Goal: Task Accomplishment & Management: Complete application form

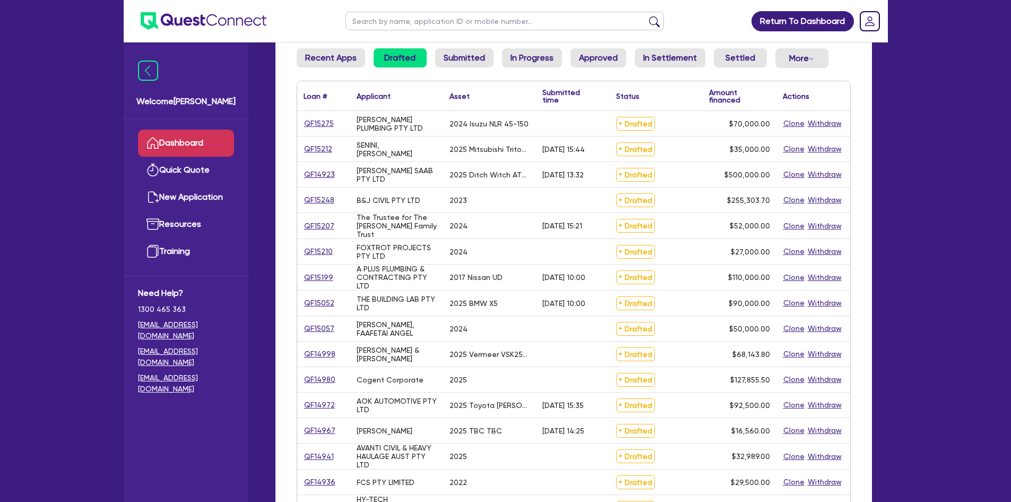
scroll to position [106, 0]
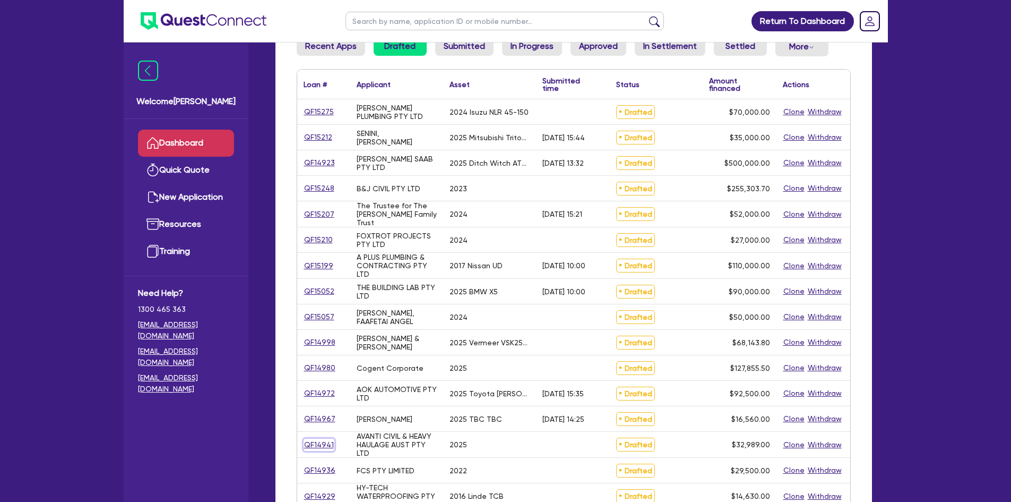
drag, startPoint x: 320, startPoint y: 445, endPoint x: 315, endPoint y: 440, distance: 7.5
click at [315, 440] on link "QF14941" at bounding box center [319, 444] width 31 height 12
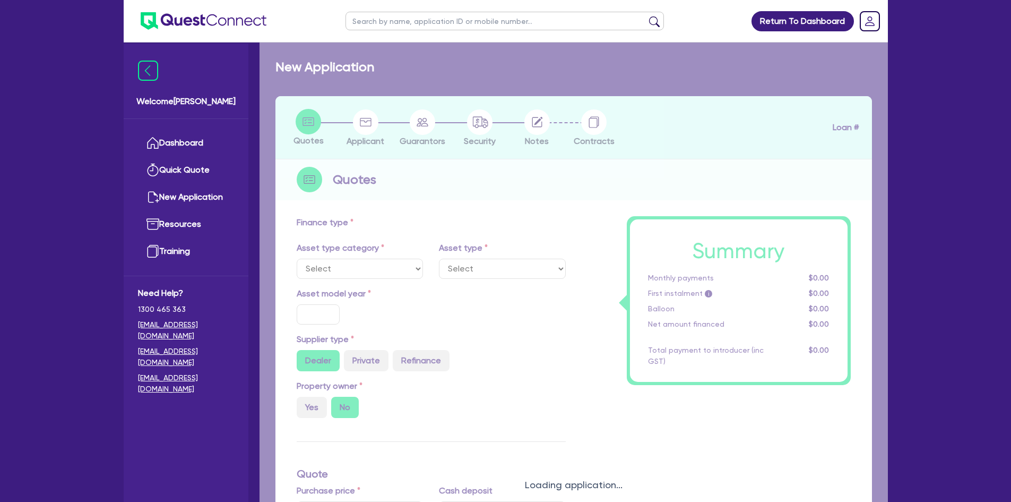
select select "PRIMARY_ASSETS"
type input "2025"
radio input "true"
type input "32,989"
type input "4"
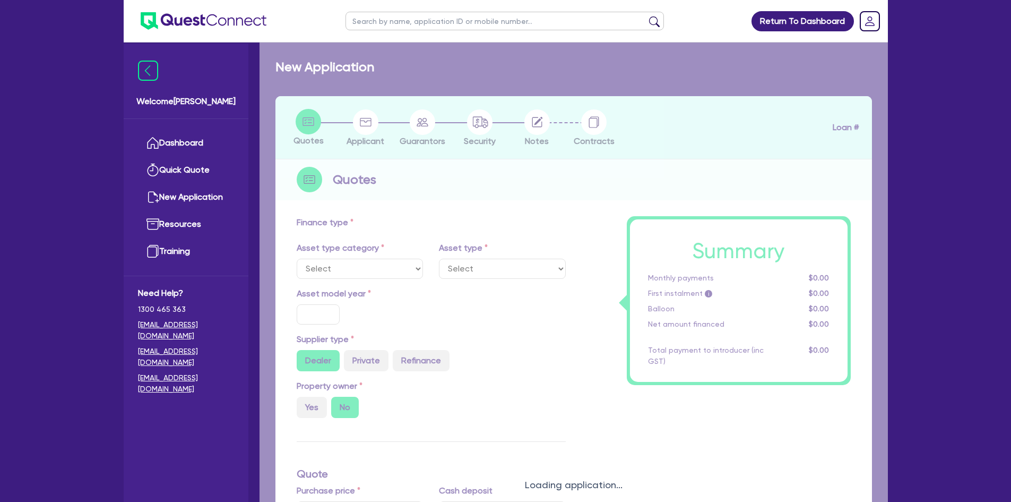
type input "1,319.56"
type input "12.95"
type input "900"
select select "FORKLIFTS_AND_WAREHOUSING_EQUIPMENT"
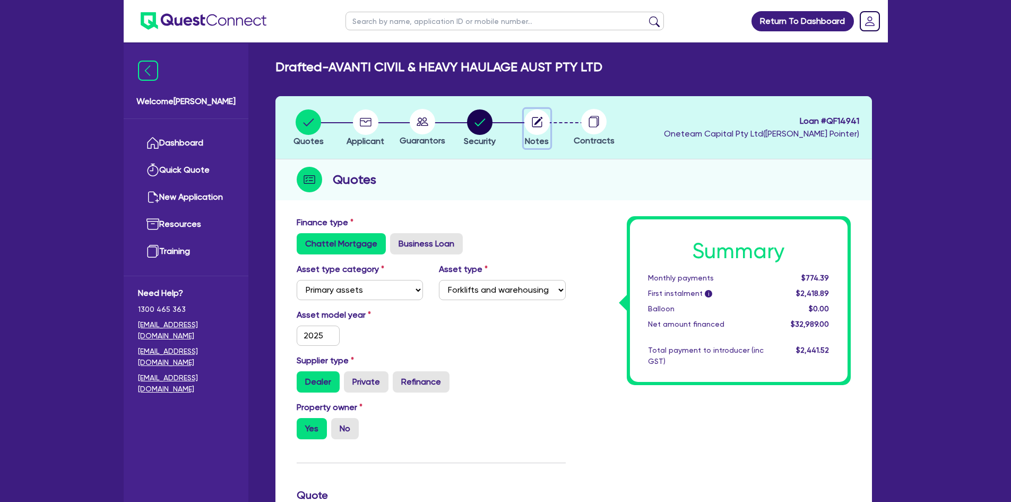
click at [540, 126] on circle "button" at bounding box center [536, 121] width 25 height 25
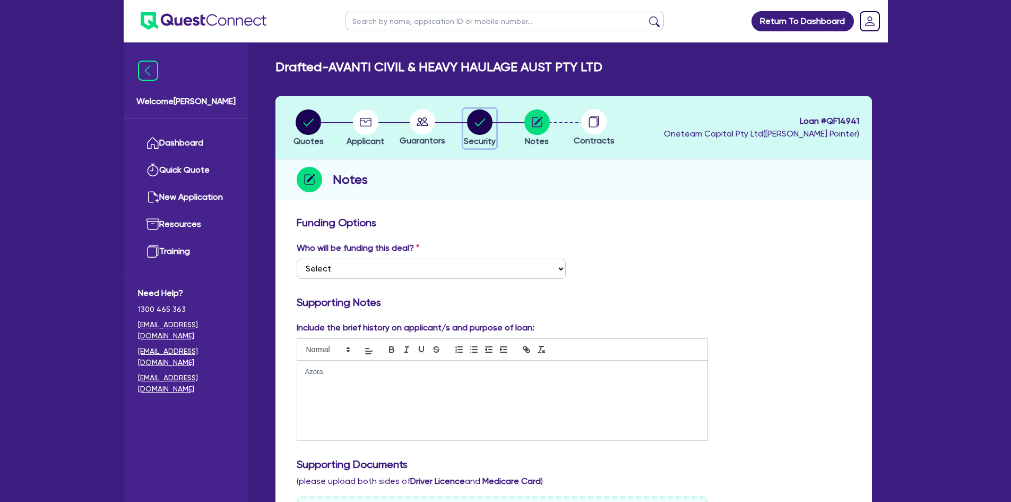
click at [470, 123] on circle "button" at bounding box center [479, 121] width 25 height 25
select select "PRIMARY_ASSETS"
select select "FORKLIFTS_AND_WAREHOUSING_EQUIPMENT"
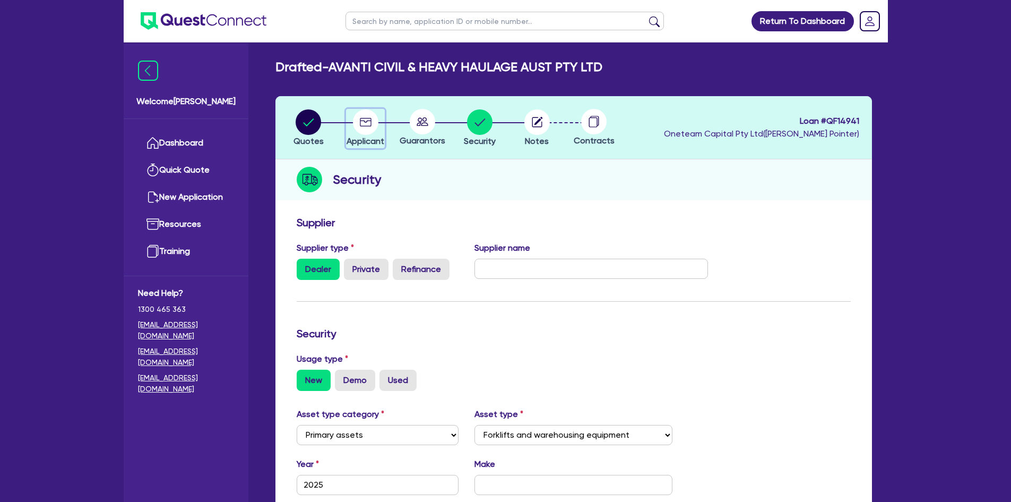
click at [366, 124] on circle "button" at bounding box center [365, 121] width 25 height 25
select select "COMPANY"
select select "TRANSPORT_WAREHOUSING"
select select "PASSENGERS_FREIGHT_TRANSPORT"
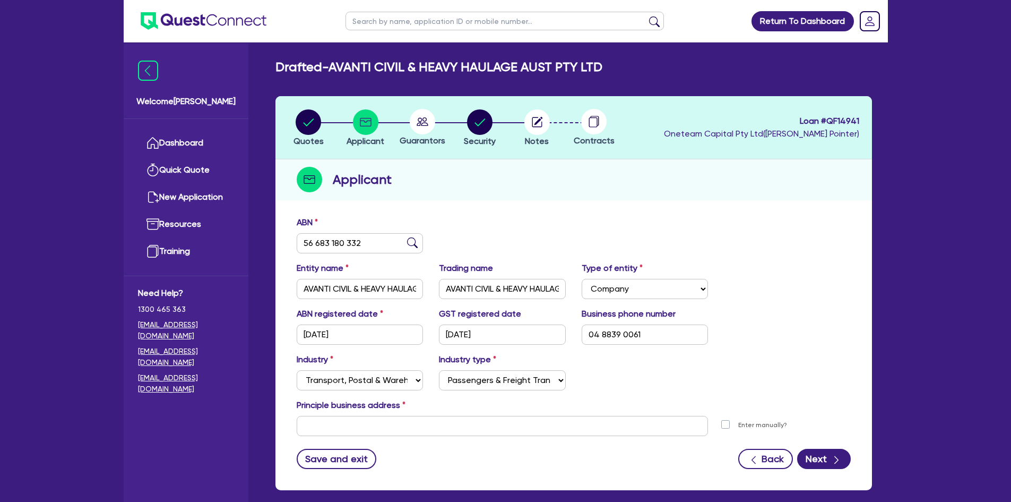
click at [421, 123] on circle at bounding box center [422, 121] width 25 height 25
click at [307, 126] on circle "button" at bounding box center [308, 121] width 25 height 25
select select "PRIMARY_ASSETS"
select select "FORKLIFTS_AND_WAREHOUSING_EQUIPMENT"
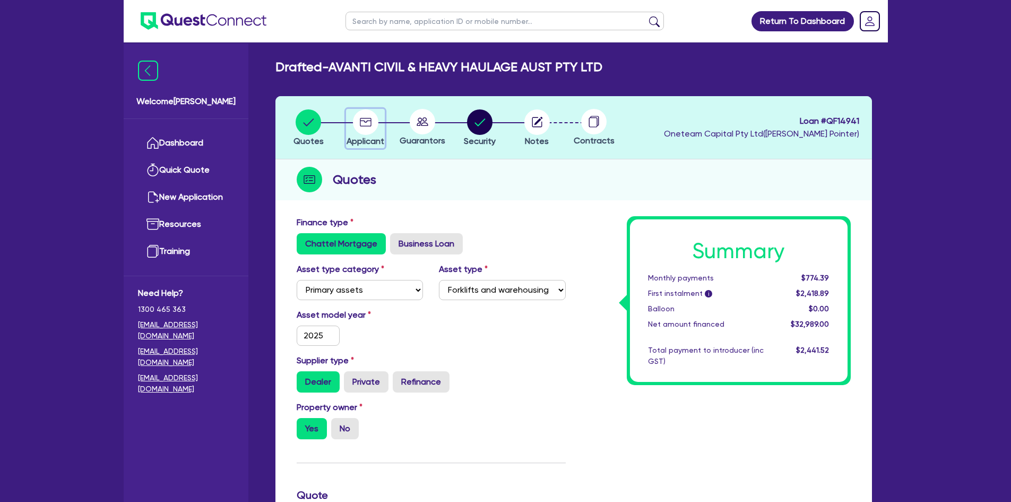
click at [374, 123] on circle "button" at bounding box center [365, 121] width 25 height 25
select select "COMPANY"
select select "TRANSPORT_WAREHOUSING"
select select "PASSENGERS_FREIGHT_TRANSPORT"
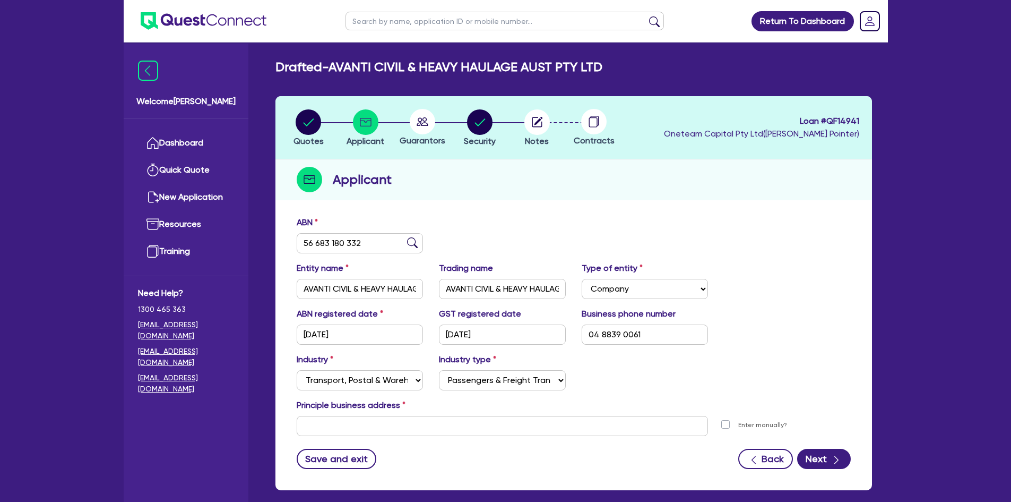
click at [424, 118] on icon at bounding box center [423, 121] width 12 height 8
click at [485, 118] on circle "button" at bounding box center [479, 121] width 25 height 25
select select "PRIMARY_ASSETS"
select select "FORKLIFTS_AND_WAREHOUSING_EQUIPMENT"
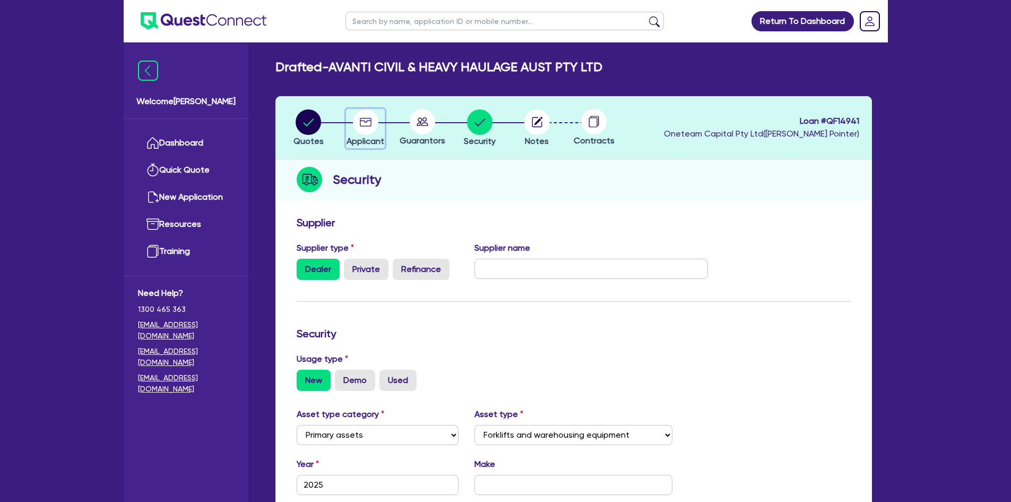
click at [365, 134] on button "Applicant" at bounding box center [365, 128] width 39 height 39
select select "COMPANY"
select select "TRANSPORT_WAREHOUSING"
select select "PASSENGERS_FREIGHT_TRANSPORT"
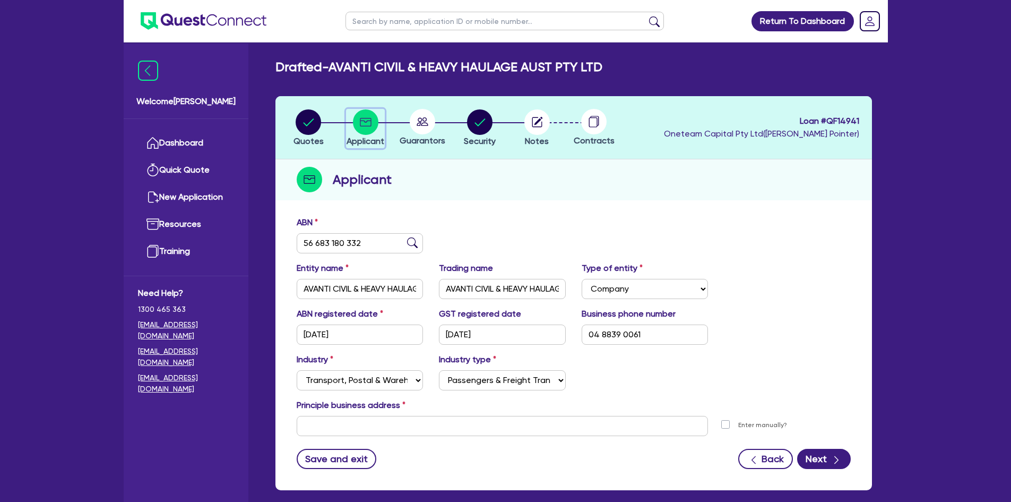
scroll to position [53, 0]
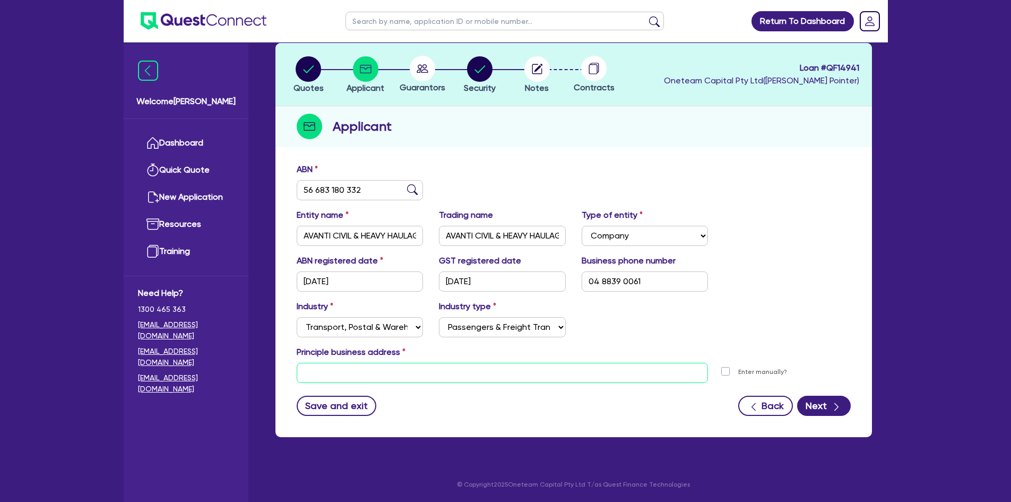
click at [390, 366] on input "text" at bounding box center [503, 373] width 412 height 20
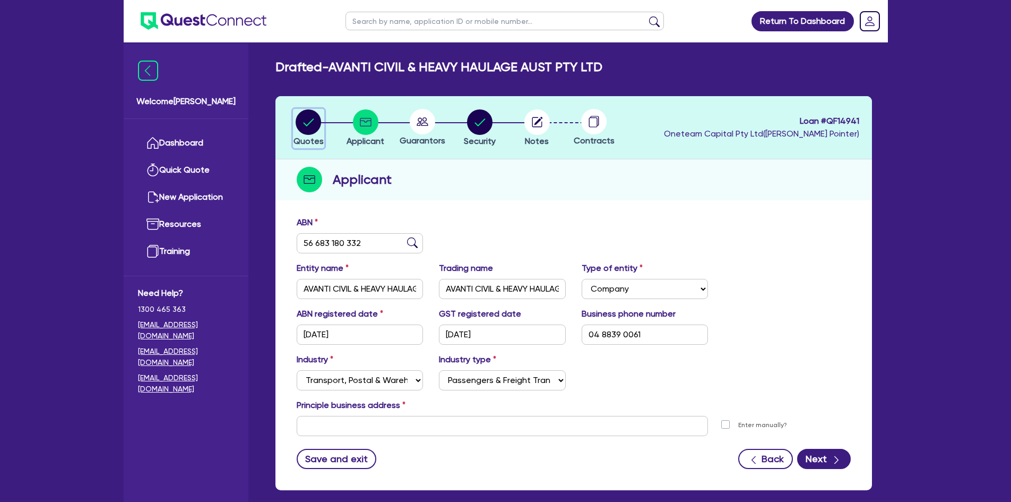
click at [316, 113] on circle "button" at bounding box center [308, 121] width 25 height 25
select select "PRIMARY_ASSETS"
select select "FORKLIFTS_AND_WAREHOUSING_EQUIPMENT"
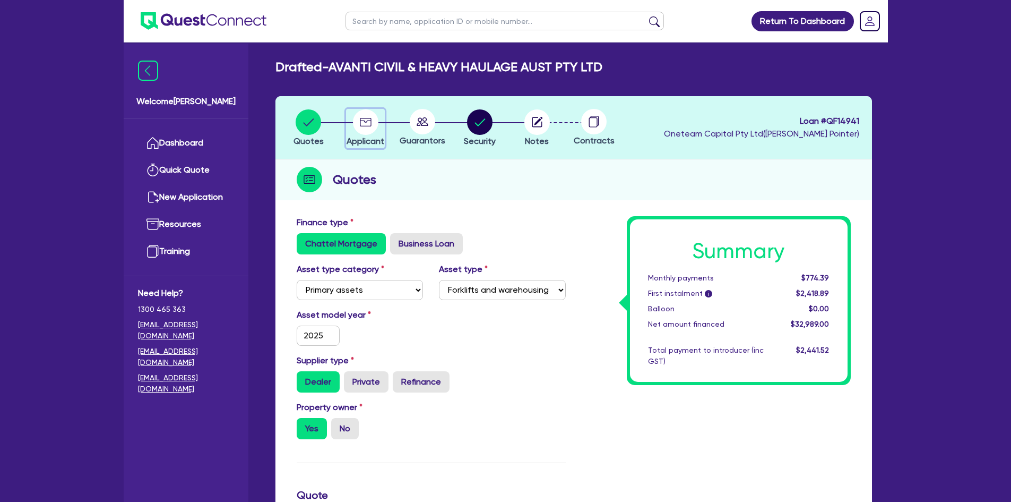
click at [370, 111] on circle "button" at bounding box center [365, 121] width 25 height 25
select select "COMPANY"
select select "TRANSPORT_WAREHOUSING"
select select "PASSENGERS_FREIGHT_TRANSPORT"
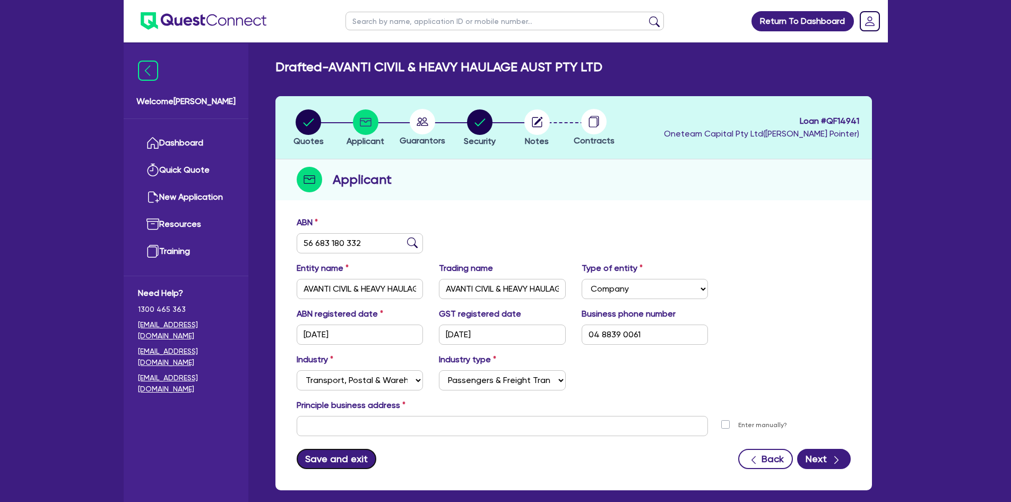
click at [357, 453] on button "Save and exit" at bounding box center [337, 459] width 80 height 20
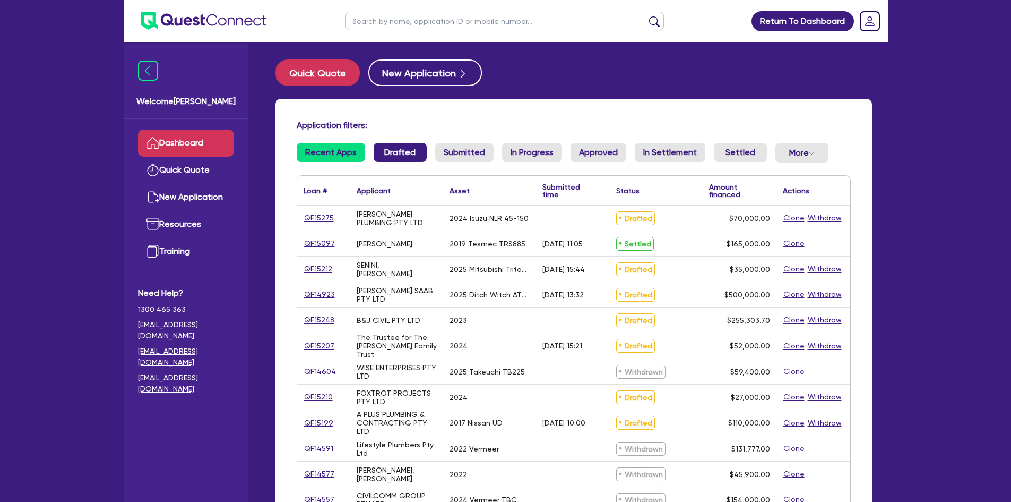
click at [393, 162] on link "Drafted" at bounding box center [400, 152] width 53 height 19
